Goal: Task Accomplishment & Management: Use online tool/utility

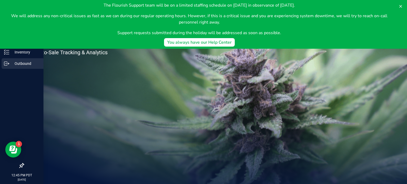
click at [20, 65] on p "Outbound" at bounding box center [25, 63] width 32 height 6
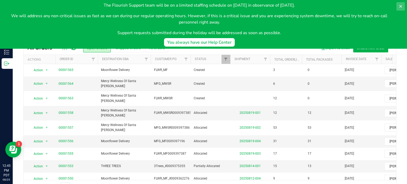
click at [401, 4] on icon at bounding box center [401, 6] width 4 height 4
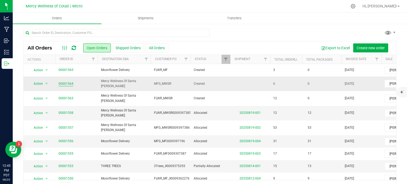
click at [66, 83] on link "00001564" at bounding box center [66, 83] width 15 height 5
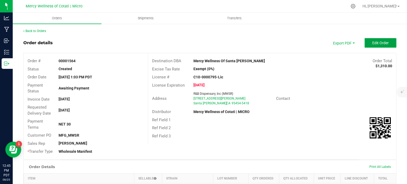
click at [370, 40] on button "Edit Order" at bounding box center [381, 43] width 32 height 10
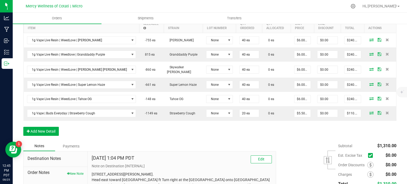
scroll to position [211, 0]
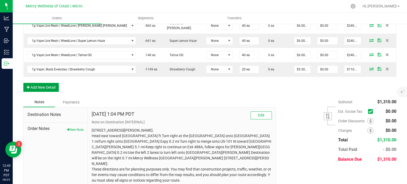
click at [37, 88] on button "Add New Detail" at bounding box center [41, 87] width 36 height 9
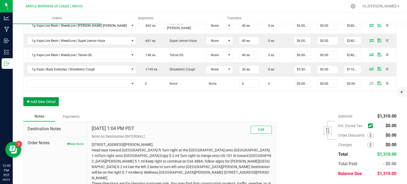
click at [39, 103] on button "Add New Detail" at bounding box center [41, 101] width 36 height 9
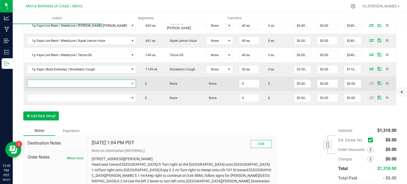
click at [45, 86] on span "NO DATA FOUND" at bounding box center [78, 83] width 102 height 7
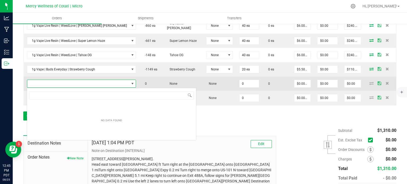
scroll to position [8, 87]
type input "1g Vape Live Resin | WeedLove | [GEOGRAPHIC_DATA] Gelato"
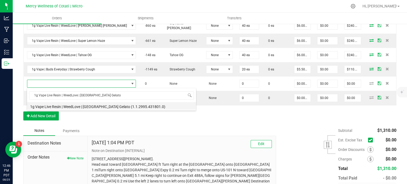
click at [78, 107] on li "1g Vape Live Resin | WeedLove | [GEOGRAPHIC_DATA] Gelato (1.1.2995.431801.0)" at bounding box center [111, 105] width 169 height 7
type input "0 ea"
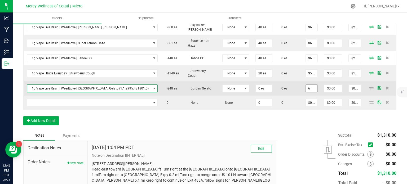
click at [306, 85] on input "6" at bounding box center [312, 88] width 12 height 7
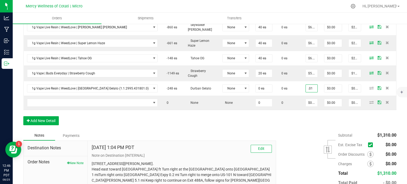
type input "$0.01000"
click at [257, 117] on div "Order Details Print All Labels Item Sellable Strain Lot Number Qty Ordered Qty …" at bounding box center [209, 45] width 373 height 169
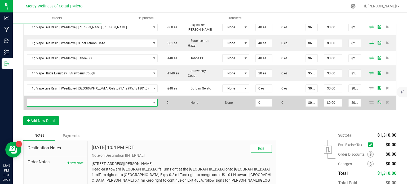
click at [59, 99] on span "NO DATA FOUND" at bounding box center [89, 102] width 124 height 7
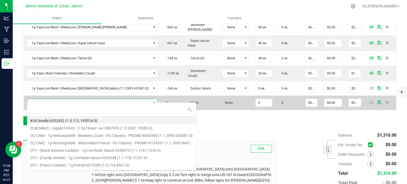
scroll to position [8, 109]
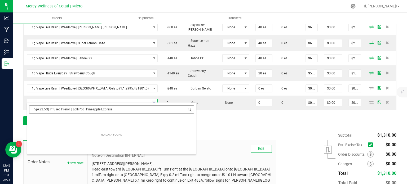
type input "5pk (2.5G) Infused Preroll | LolliPot | Pineapple Express"
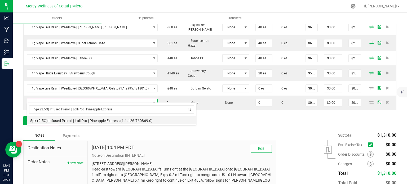
click at [113, 119] on li "5pk (2.5G) Infused Preroll | LolliPot | Pineapple Express (1.1.126.760869.0)" at bounding box center [111, 119] width 169 height 7
type input "0 ea"
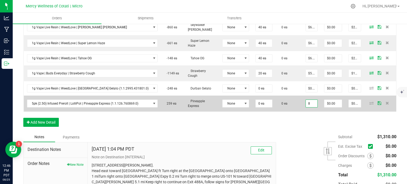
click at [306, 100] on input "8" at bounding box center [312, 103] width 12 height 7
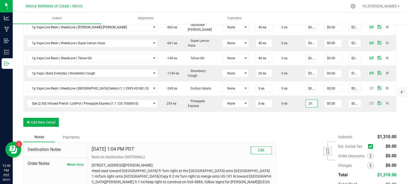
type input "$0.01000"
click at [294, 121] on div "Order Details Print All Labels Item Sellable Strain Lot Number Qty Ordered Qty …" at bounding box center [209, 46] width 373 height 171
